Goal: Task Accomplishment & Management: Manage account settings

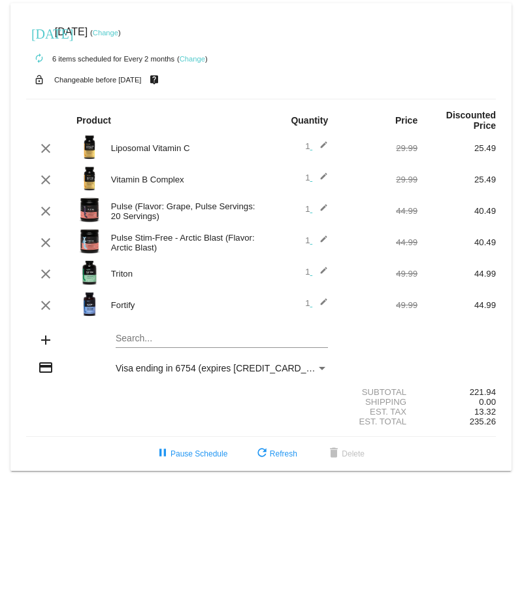
click at [191, 59] on link "Change" at bounding box center [192, 59] width 25 height 8
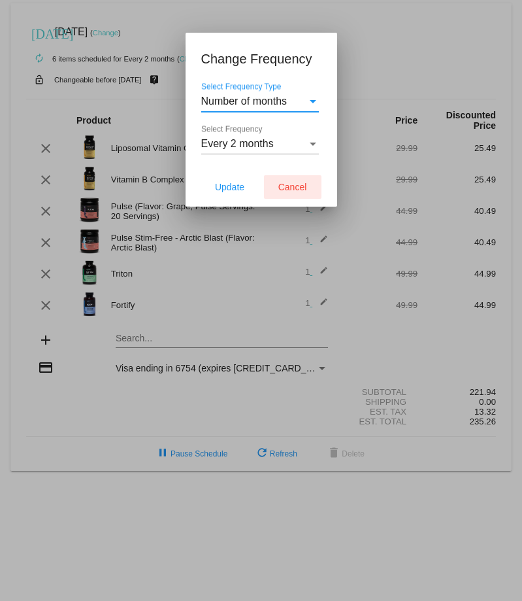
click at [285, 188] on span "Cancel" at bounding box center [292, 187] width 29 height 10
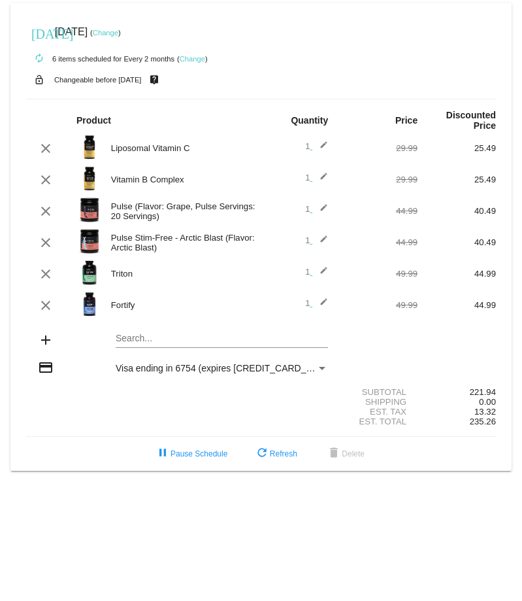
click at [189, 57] on link "Change" at bounding box center [192, 59] width 25 height 8
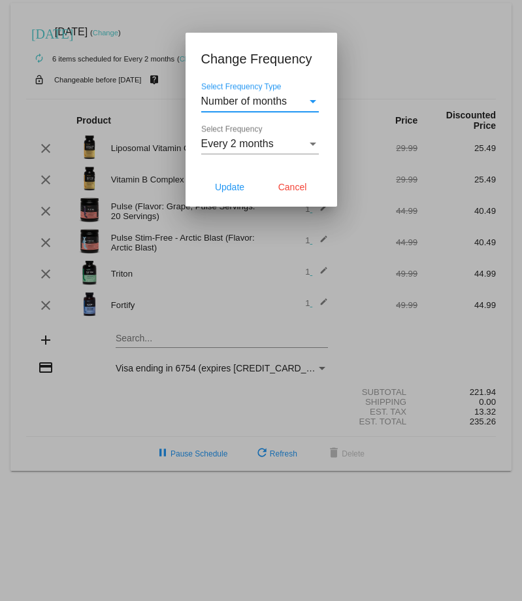
click at [315, 102] on div "Select Frequency Type" at bounding box center [313, 101] width 7 height 3
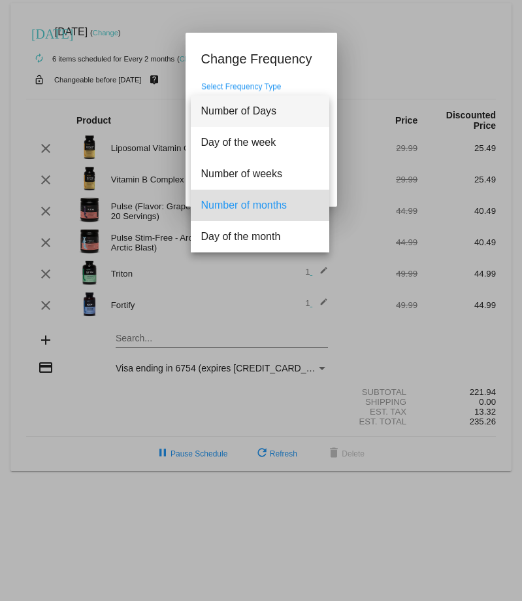
click at [315, 102] on span "Number of Days" at bounding box center [260, 110] width 118 height 31
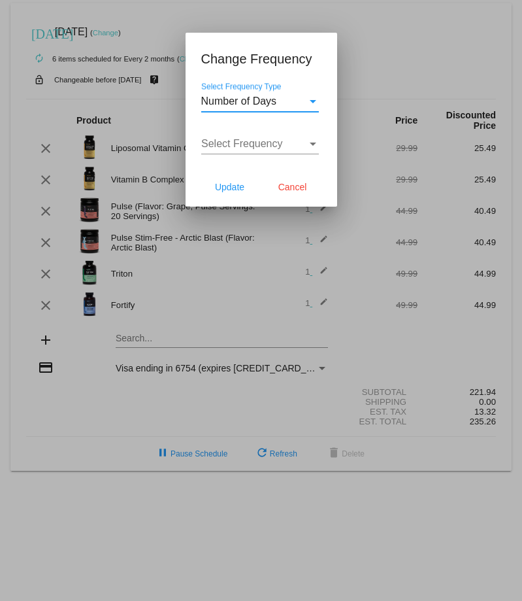
click at [316, 143] on div "Select Frequency" at bounding box center [313, 144] width 12 height 12
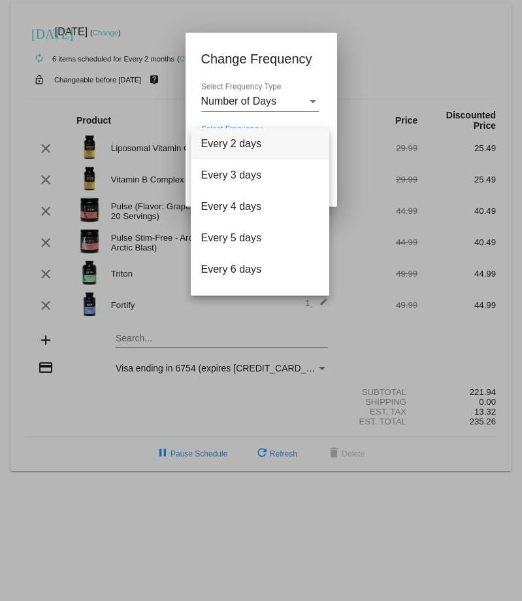
click at [310, 98] on div at bounding box center [261, 300] width 522 height 601
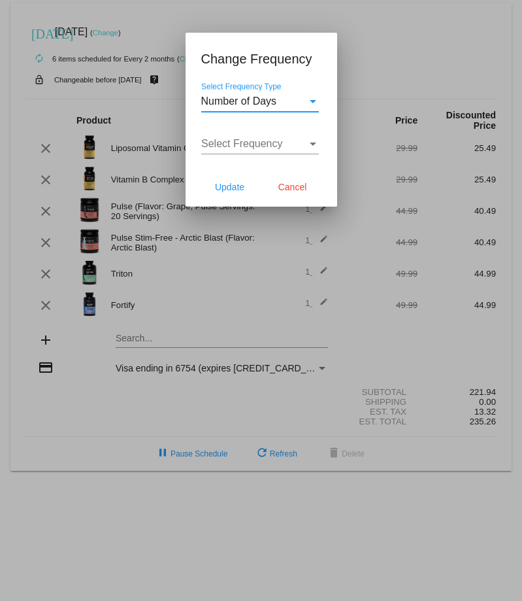
click at [311, 101] on div "Select Frequency Type" at bounding box center [313, 101] width 7 height 3
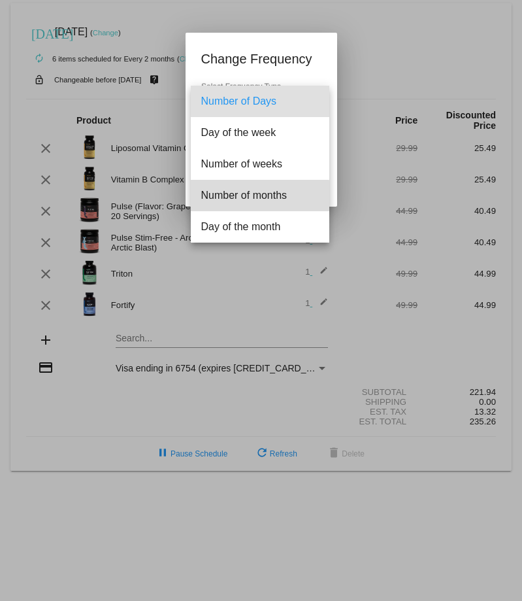
click at [250, 195] on span "Number of months" at bounding box center [260, 195] width 118 height 31
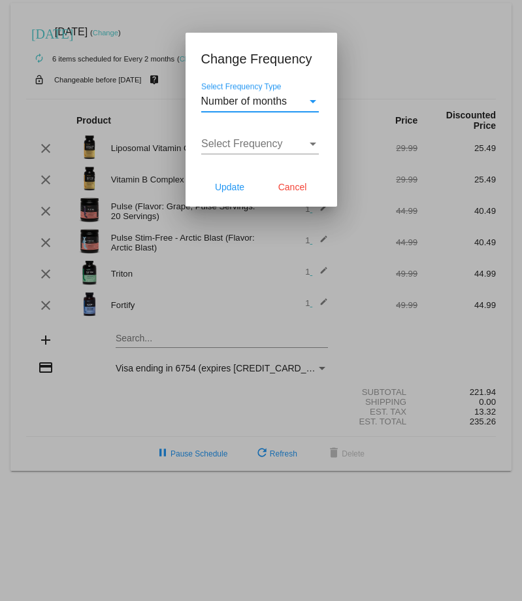
click at [310, 149] on div "Select Frequency" at bounding box center [313, 144] width 12 height 12
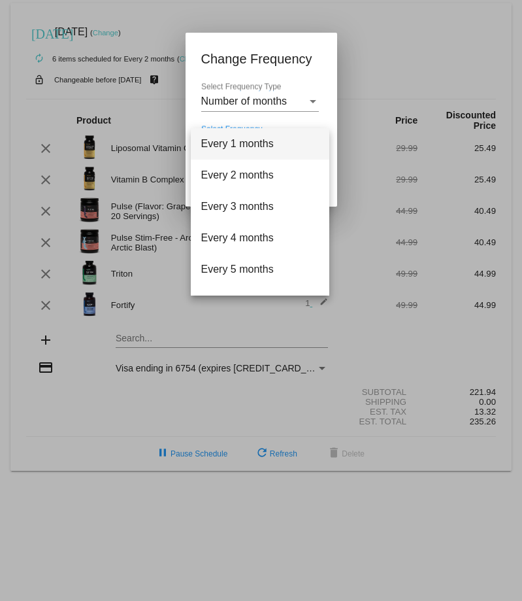
click at [285, 151] on span "Every 1 months" at bounding box center [260, 143] width 118 height 31
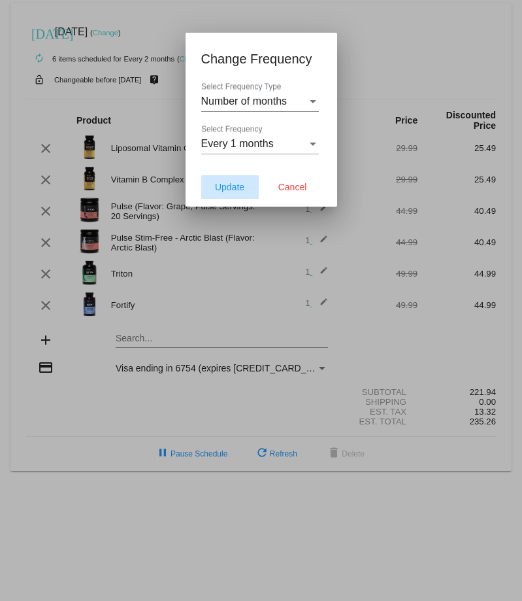
click at [237, 190] on span "Update" at bounding box center [229, 187] width 29 height 10
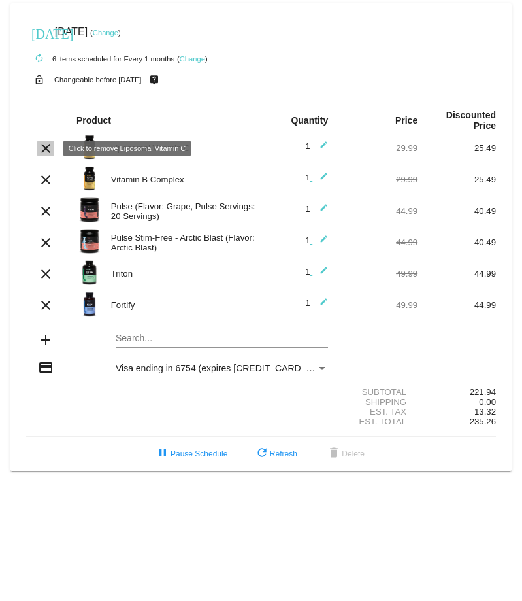
click at [40, 148] on mat-icon "clear" at bounding box center [46, 149] width 16 height 16
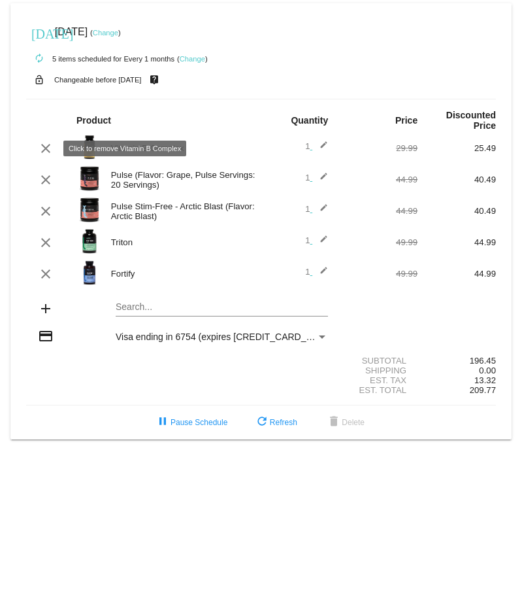
click at [52, 148] on mat-icon "clear" at bounding box center [46, 149] width 16 height 16
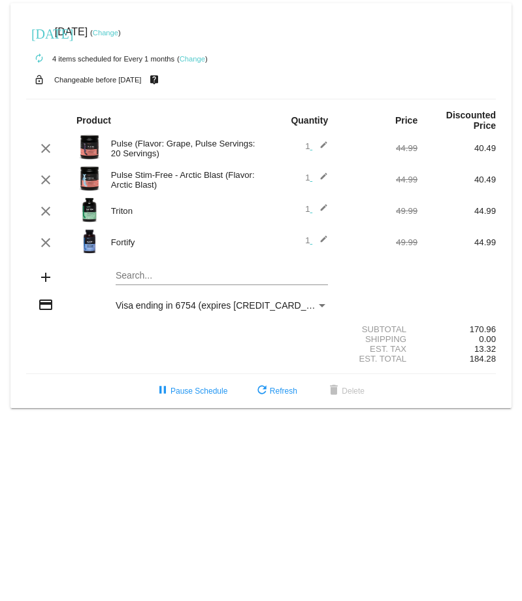
click at [118, 33] on link "Change" at bounding box center [105, 33] width 25 height 8
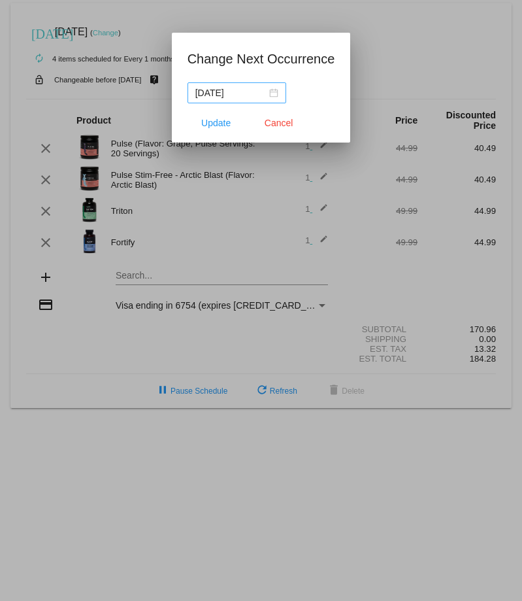
click at [272, 93] on div "[DATE]" at bounding box center [236, 93] width 83 height 14
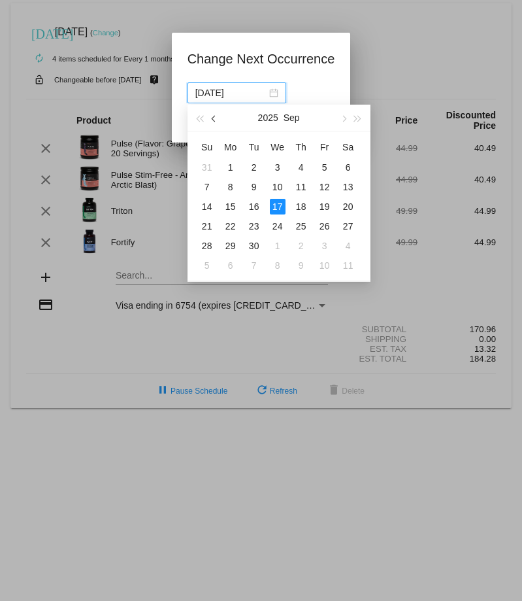
click at [212, 122] on button "button" at bounding box center [214, 118] width 14 height 26
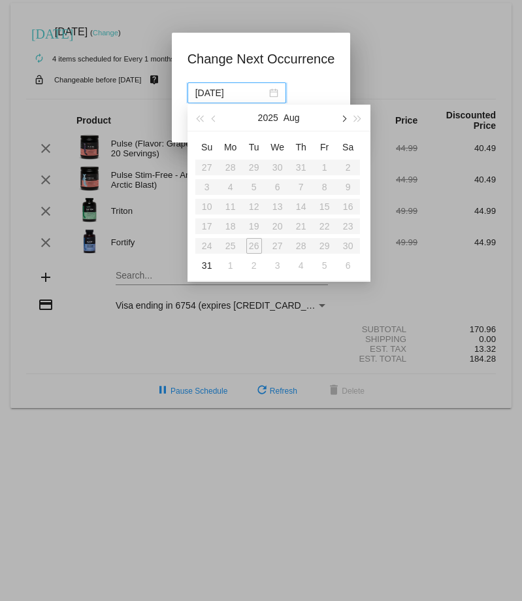
click at [341, 117] on span "button" at bounding box center [343, 119] width 7 height 7
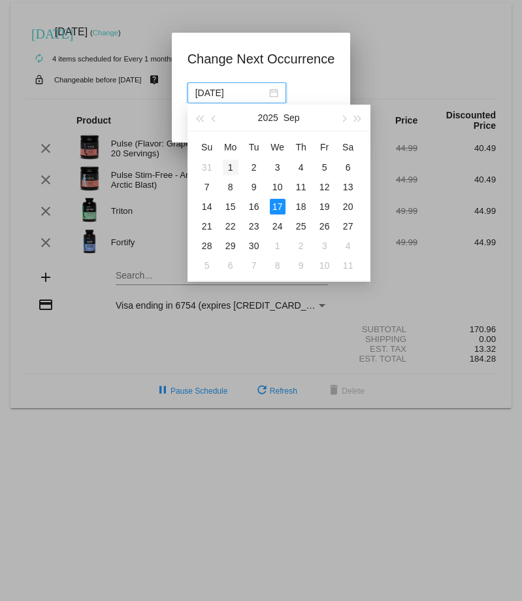
click at [227, 167] on div "1" at bounding box center [231, 167] width 16 height 16
type input "[DATE]"
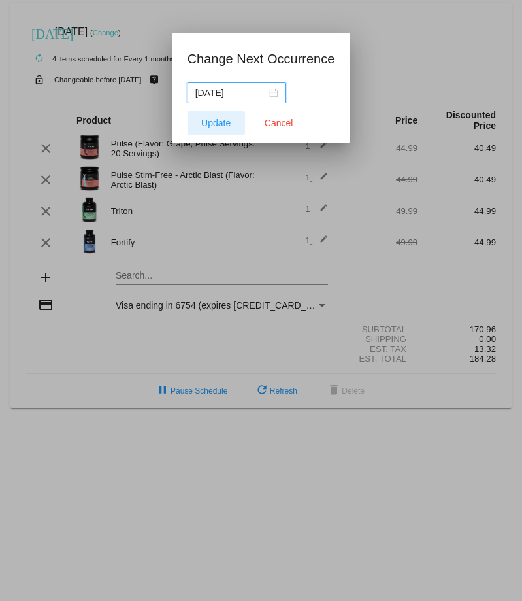
click at [216, 124] on span "Update" at bounding box center [215, 123] width 29 height 10
